Goal: Navigation & Orientation: Find specific page/section

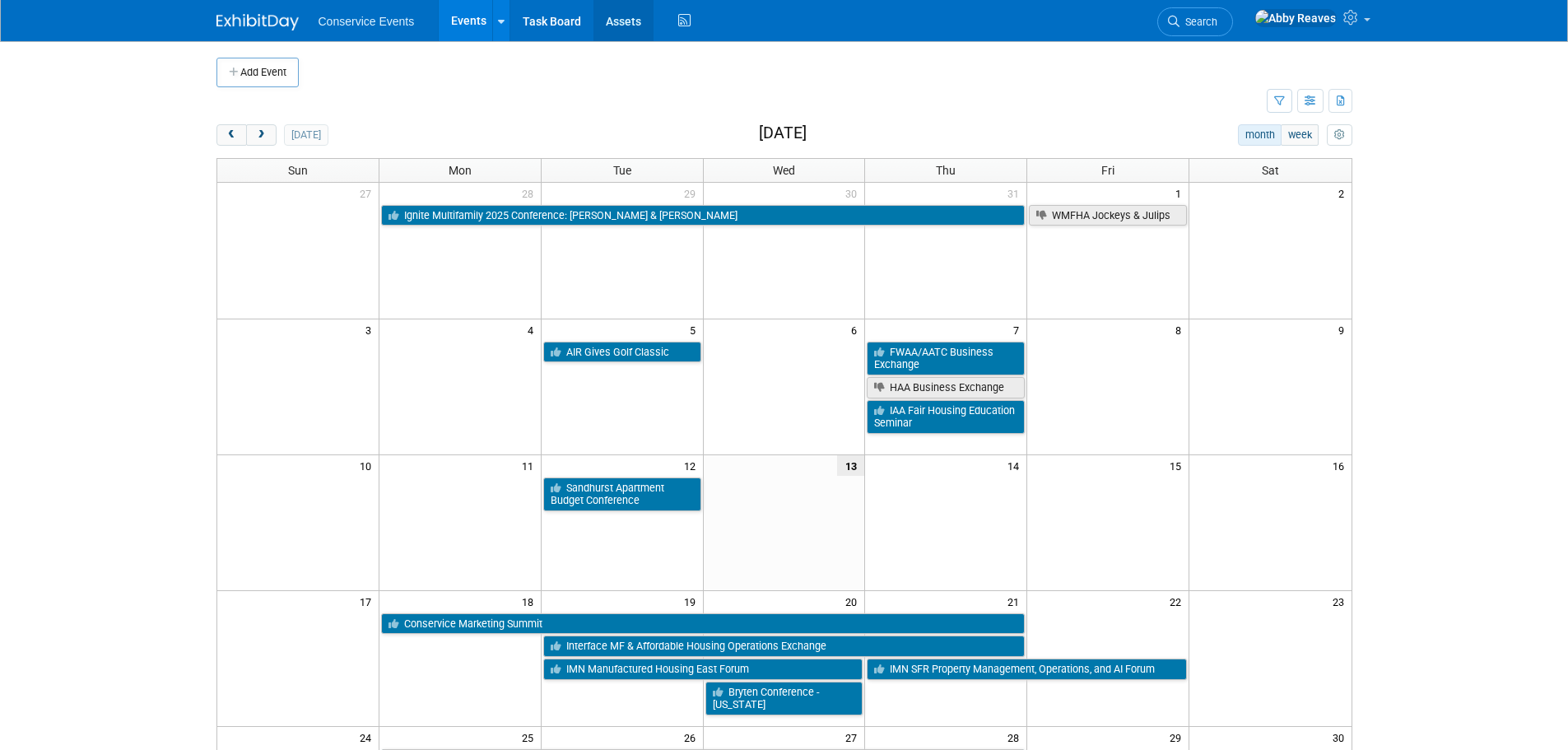
click at [635, 22] on link "Assets" at bounding box center [623, 21] width 60 height 41
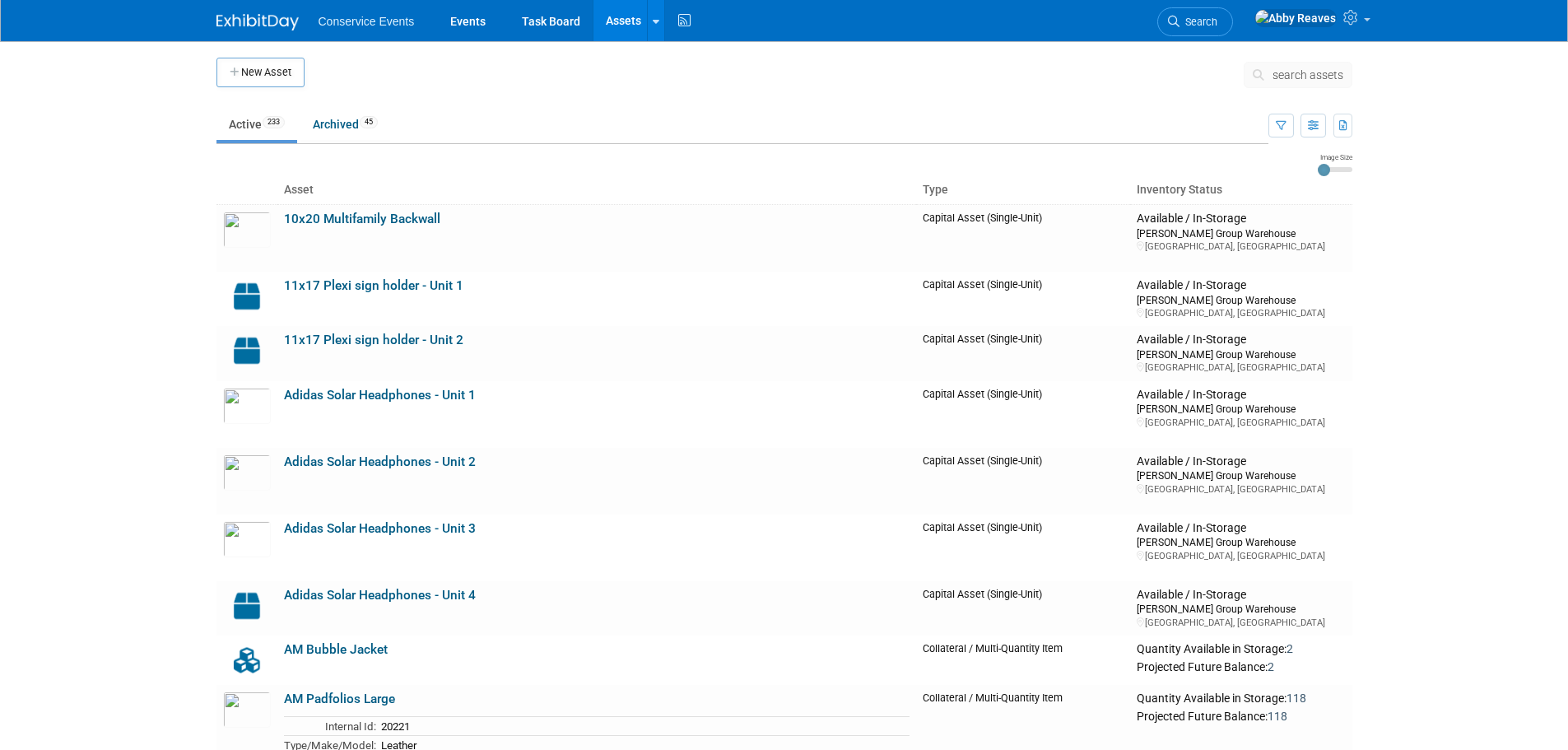
click at [1262, 75] on icon at bounding box center [1261, 74] width 17 height 11
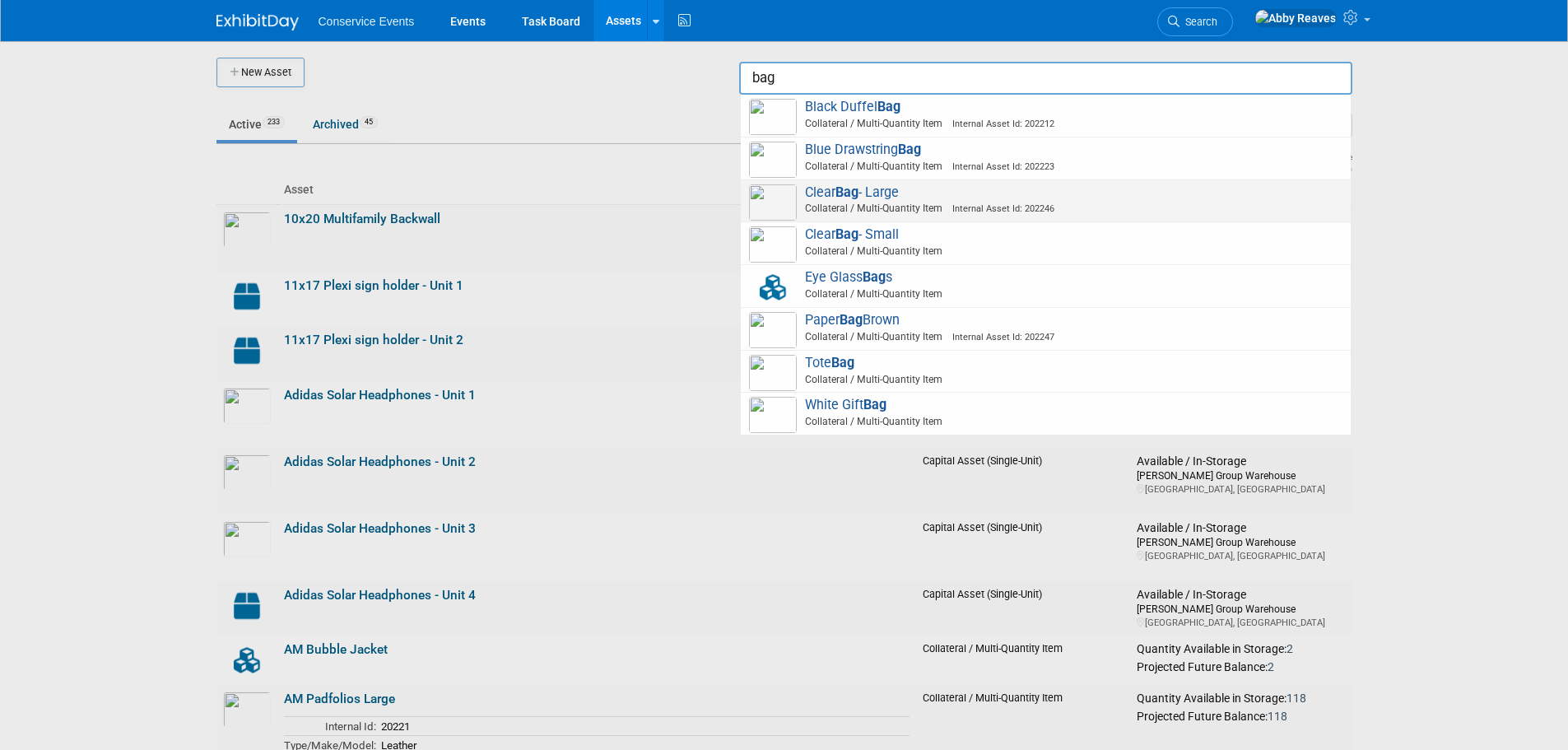
click at [1140, 196] on span "Clear Bag - Large Collateral / Multi-Quantity Item Internal Asset Id: 202246" at bounding box center [1045, 202] width 593 height 34
type input "Clear Bag - Large"
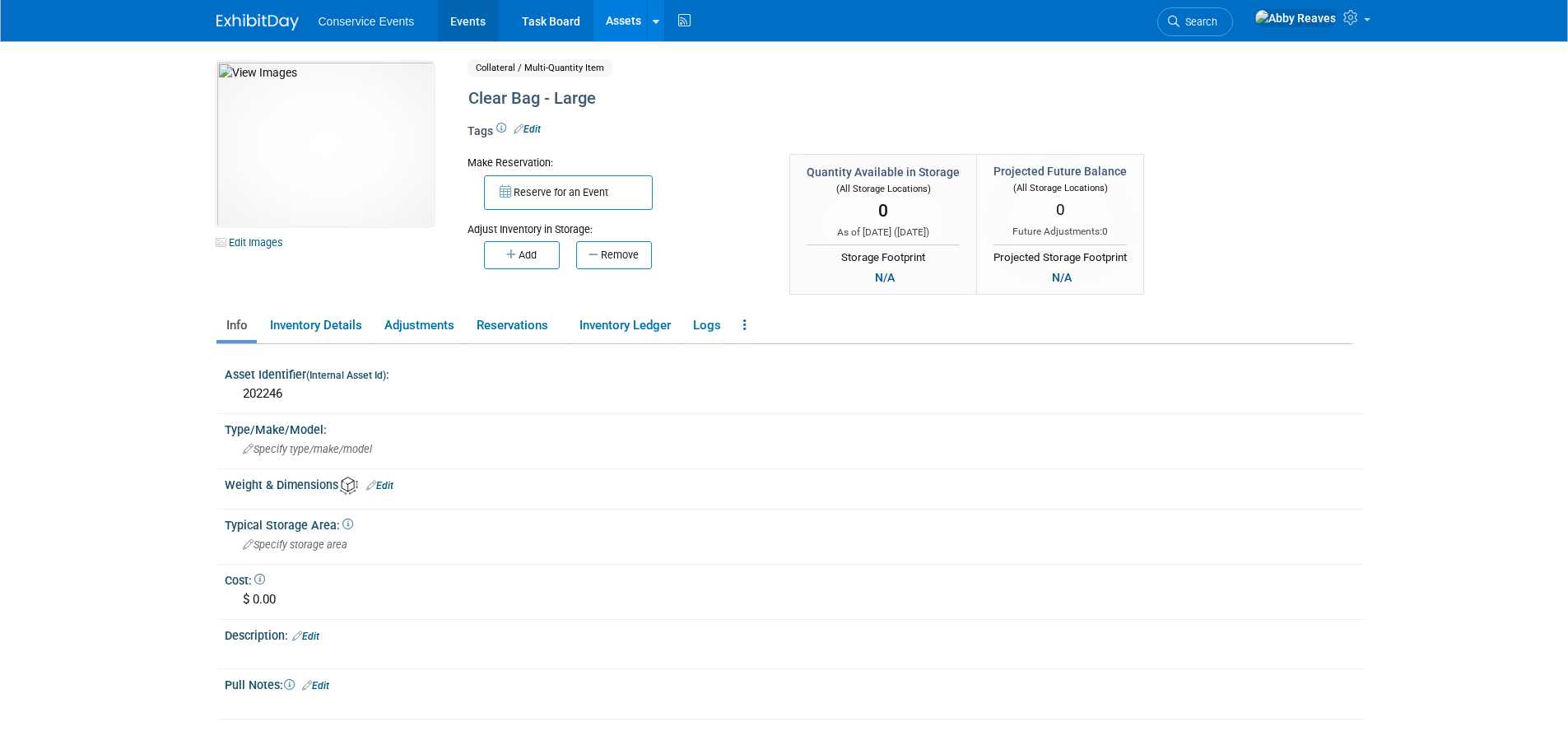
click at [475, 13] on link "Events" at bounding box center [468, 21] width 60 height 41
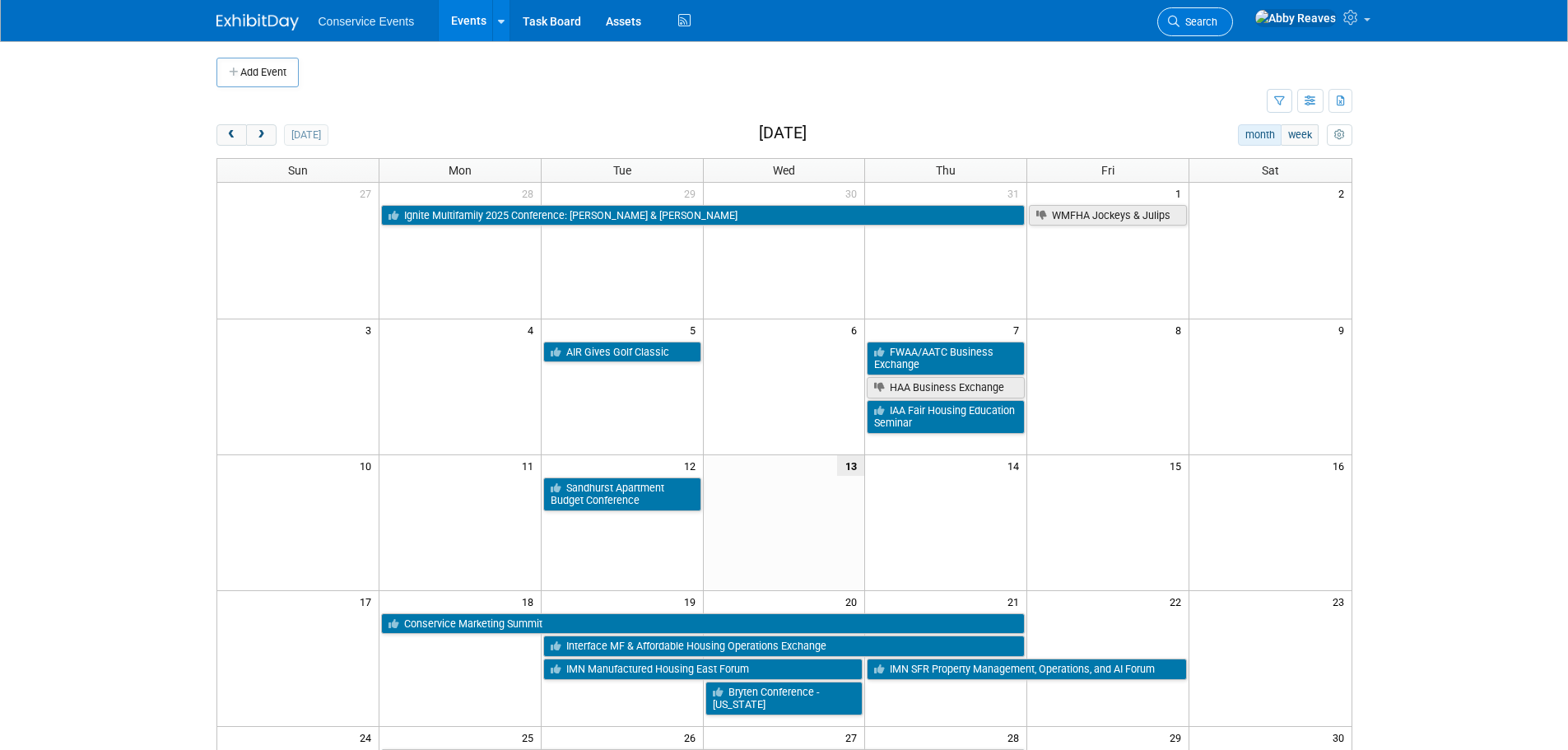
click at [1219, 9] on link "Search" at bounding box center [1195, 22] width 75 height 29
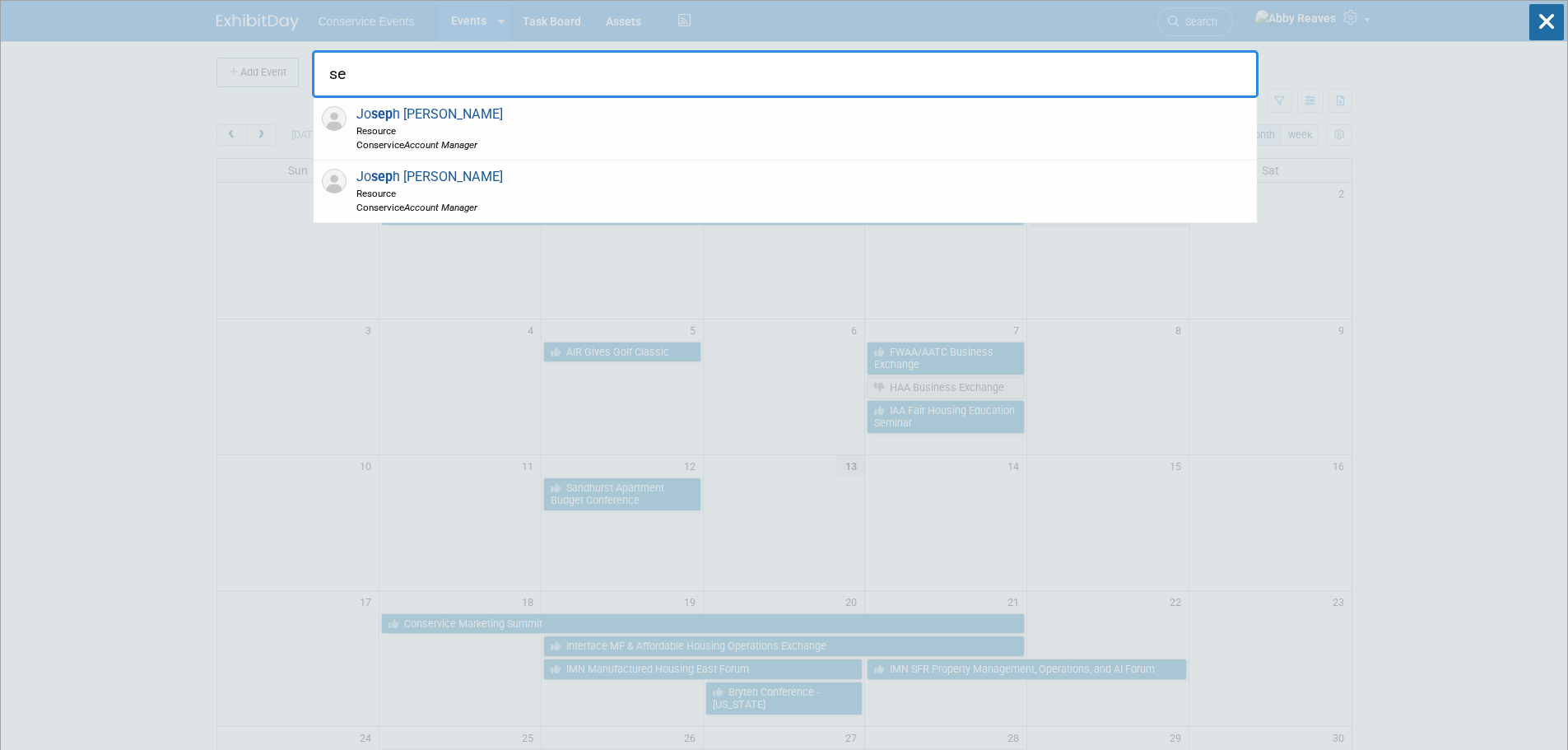
type input "s"
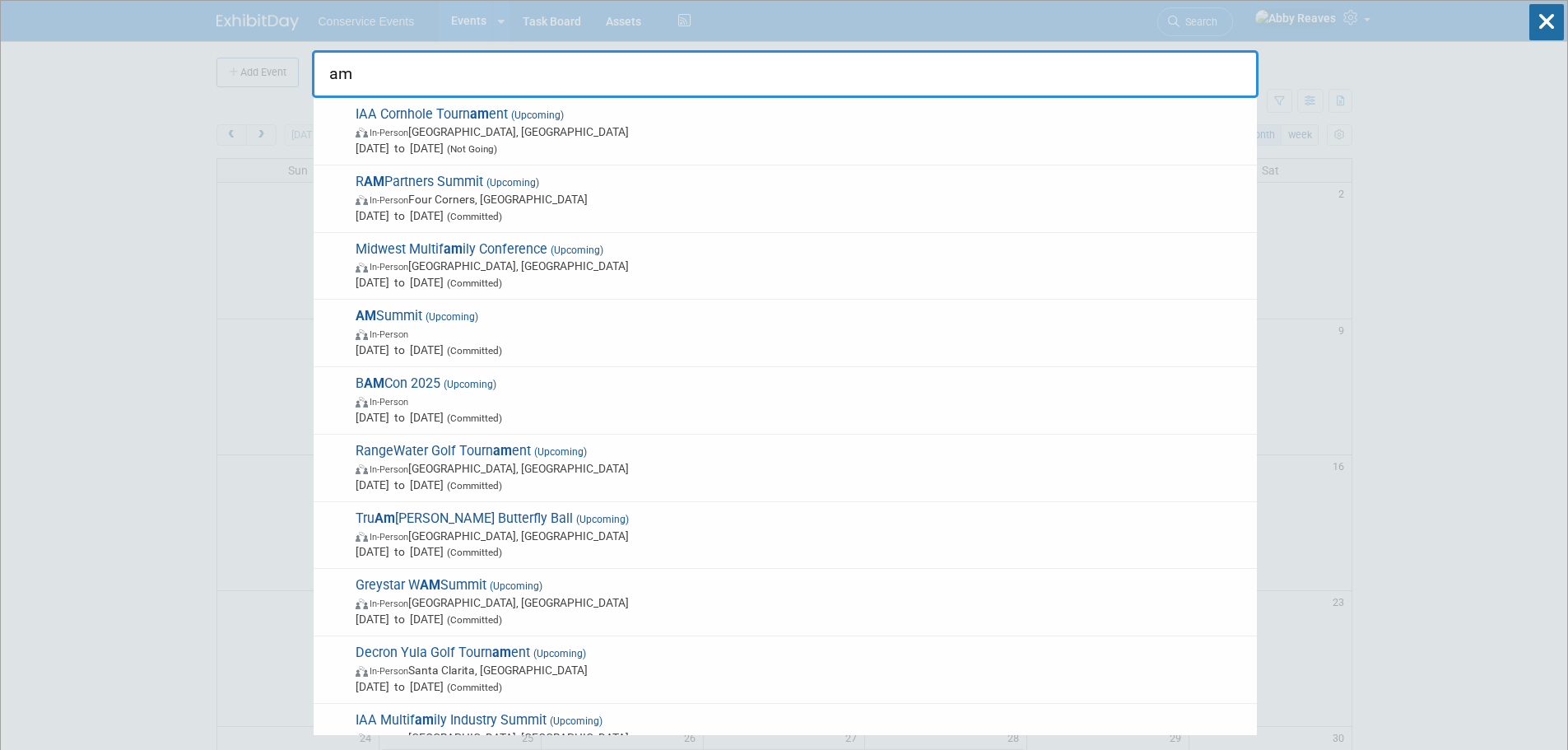
type input "am"
drag, startPoint x: 64, startPoint y: 332, endPoint x: 64, endPoint y: 178, distance: 154.0
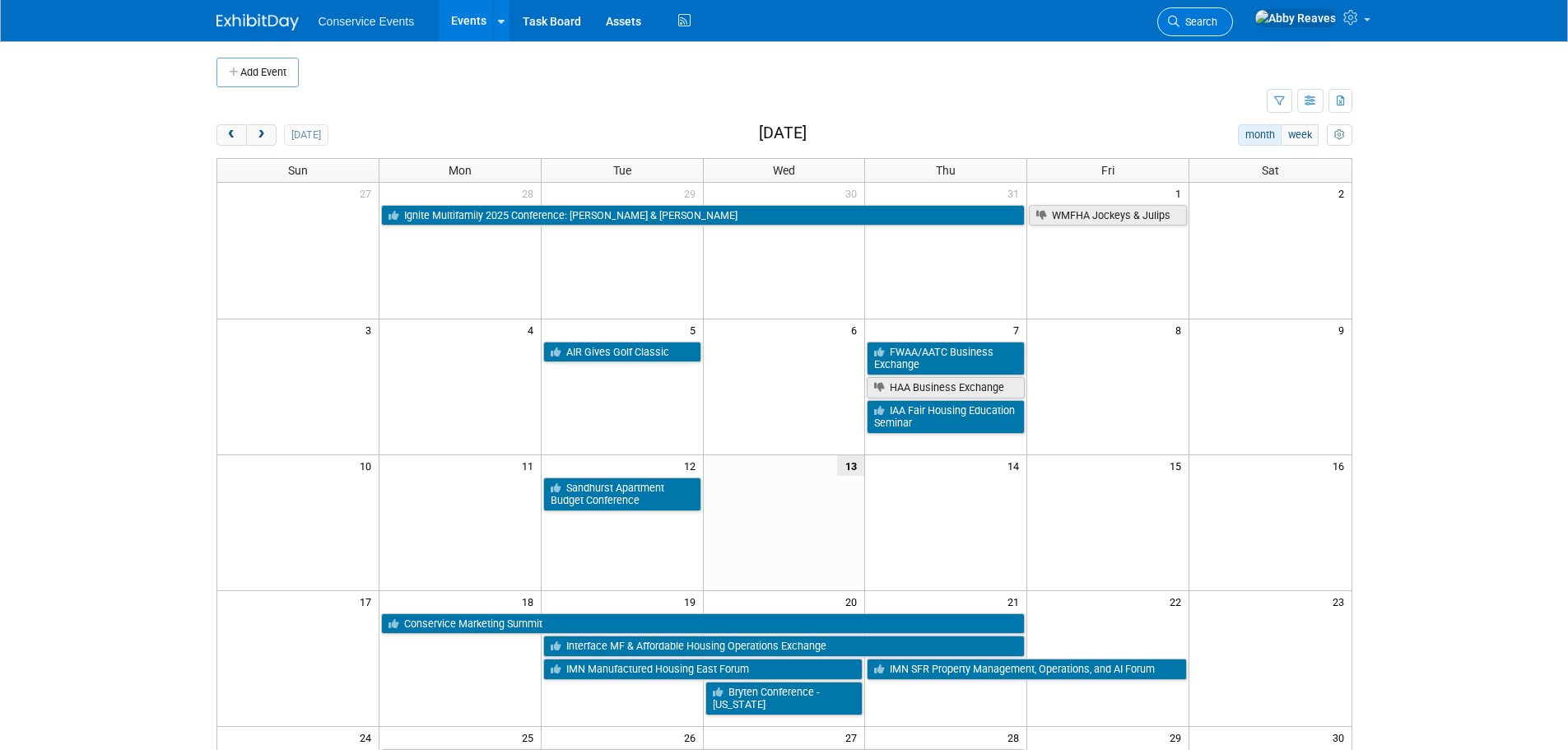
click at [1218, 23] on span "Search" at bounding box center [1199, 22] width 38 height 12
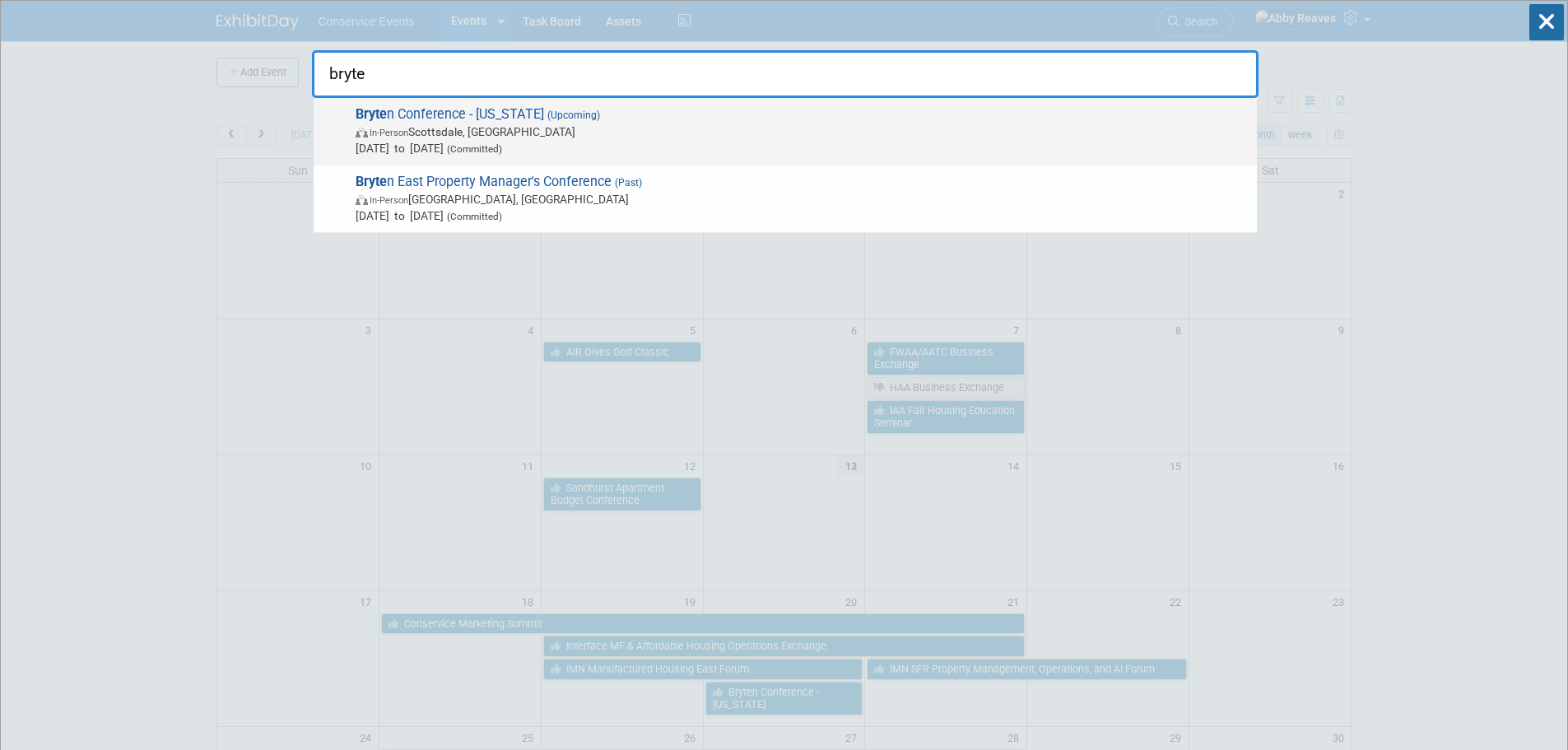
type input "bryte"
click at [764, 112] on span "Bryte n Conference - Arizona (Upcoming) In-Person Scottsdale, AZ Aug 20, 2025 t…" at bounding box center [800, 131] width 898 height 50
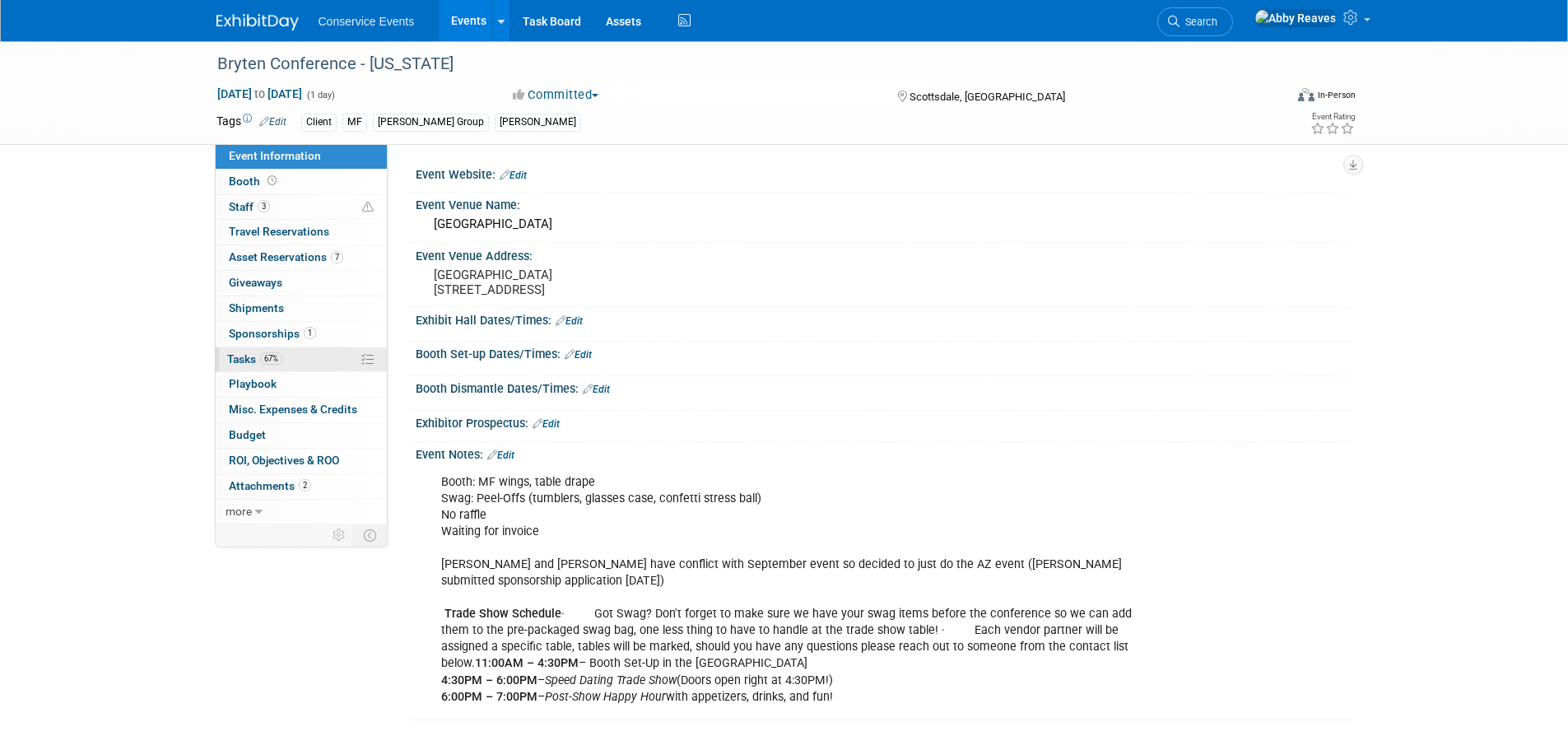
click at [333, 363] on link "67% Tasks 67%" at bounding box center [301, 360] width 171 height 24
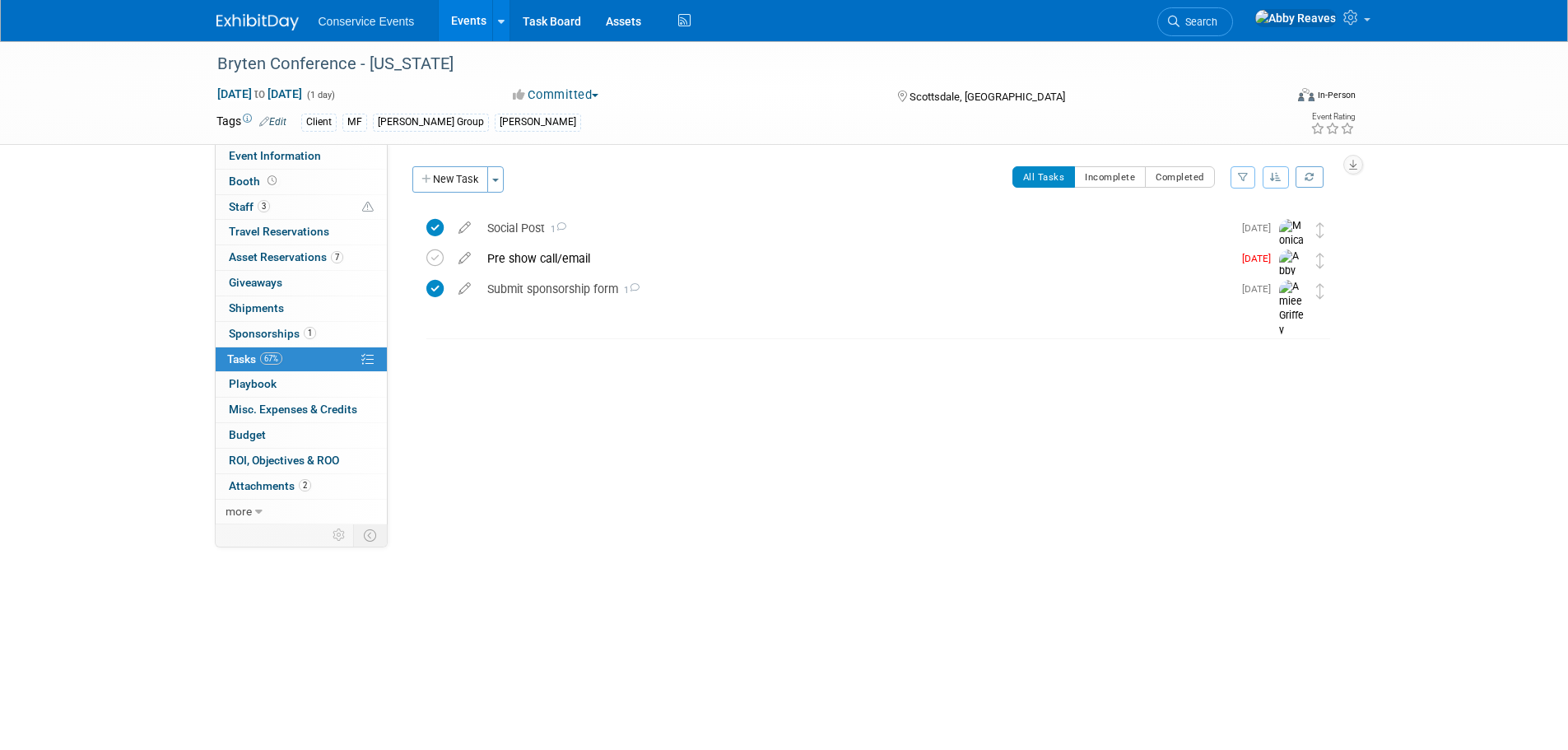
click at [452, 23] on link "Events" at bounding box center [469, 21] width 60 height 41
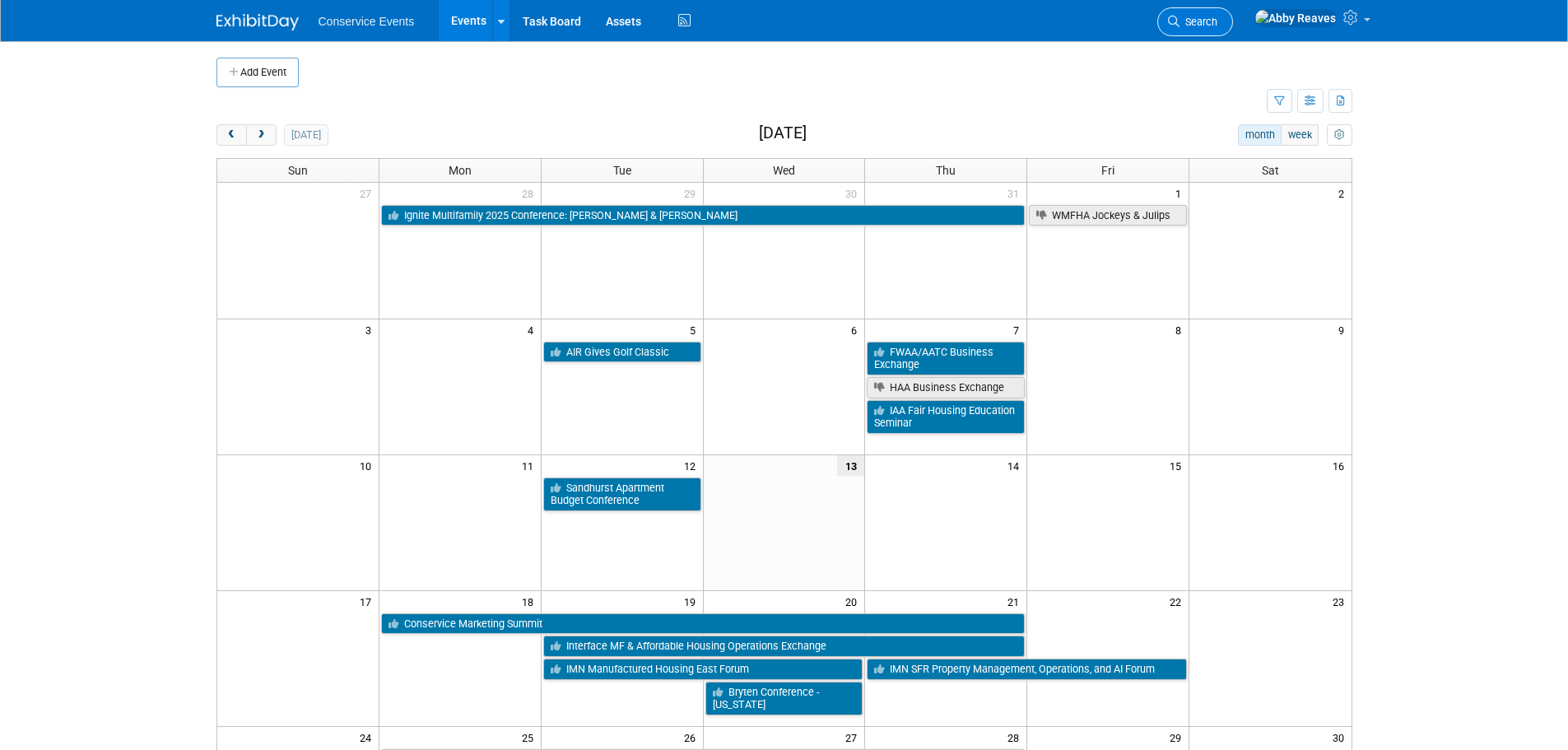
click at [1233, 30] on link "Search" at bounding box center [1195, 22] width 75 height 29
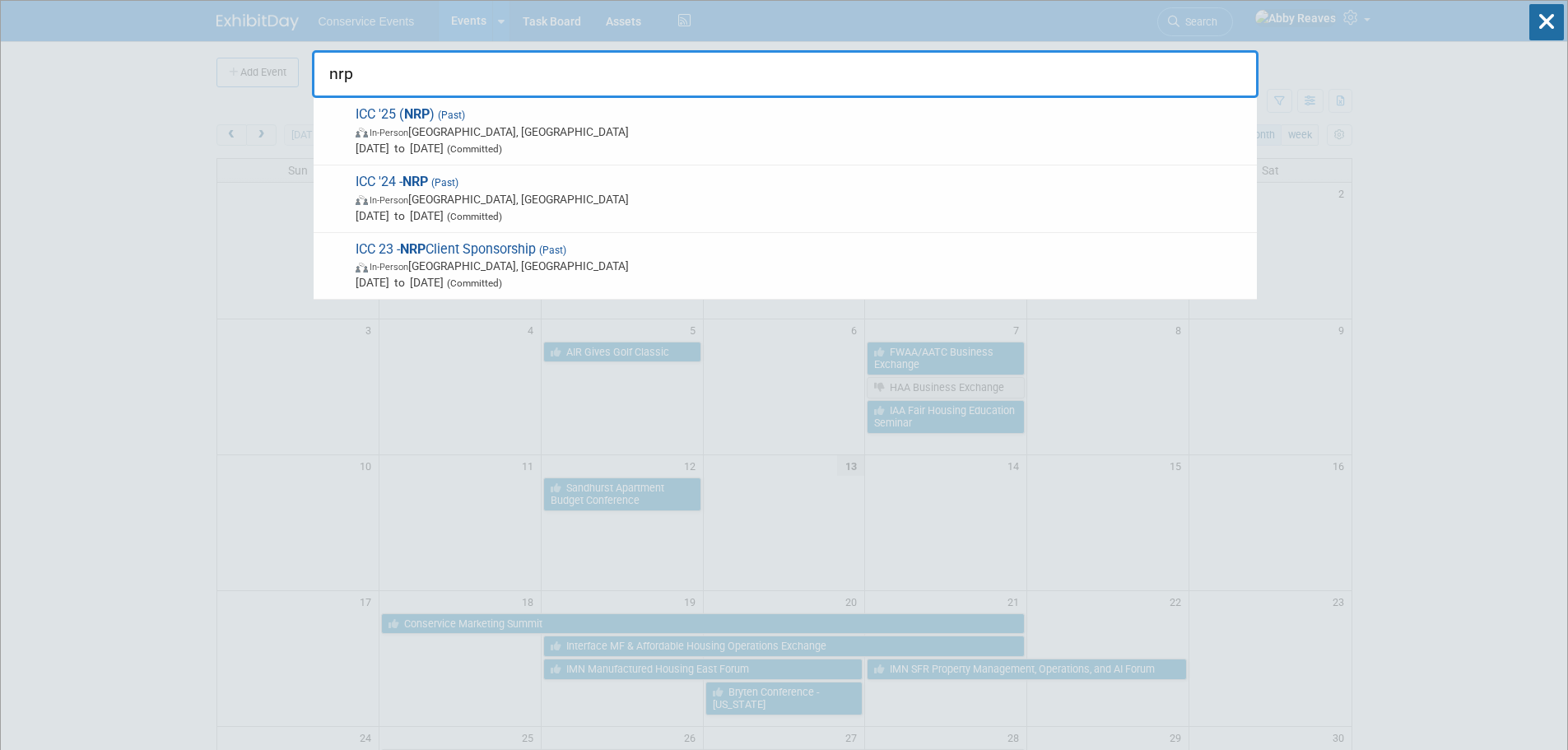
type input "nrp"
